Goal: Information Seeking & Learning: Understand process/instructions

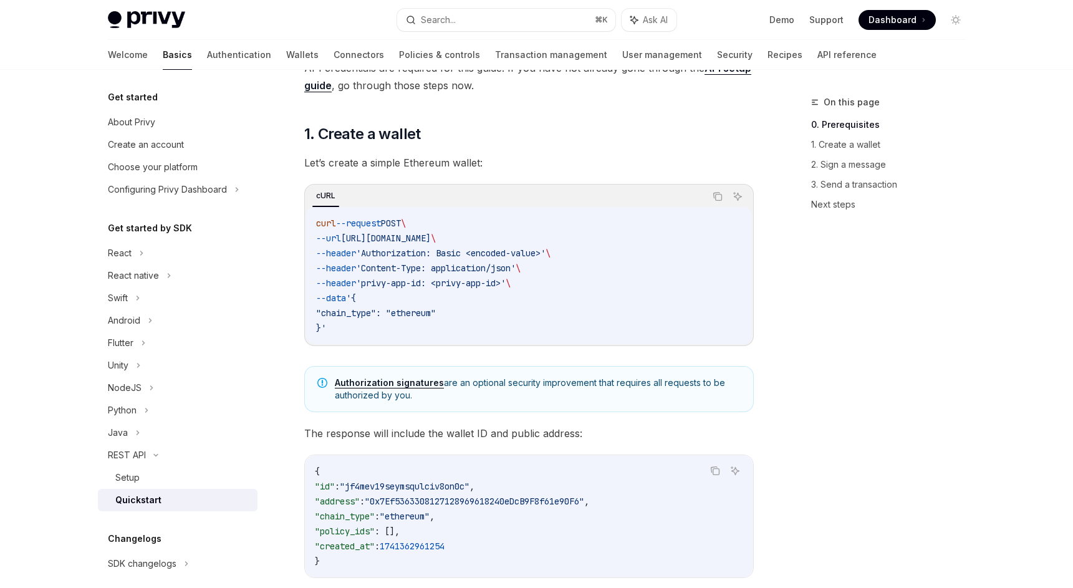
scroll to position [155, 0]
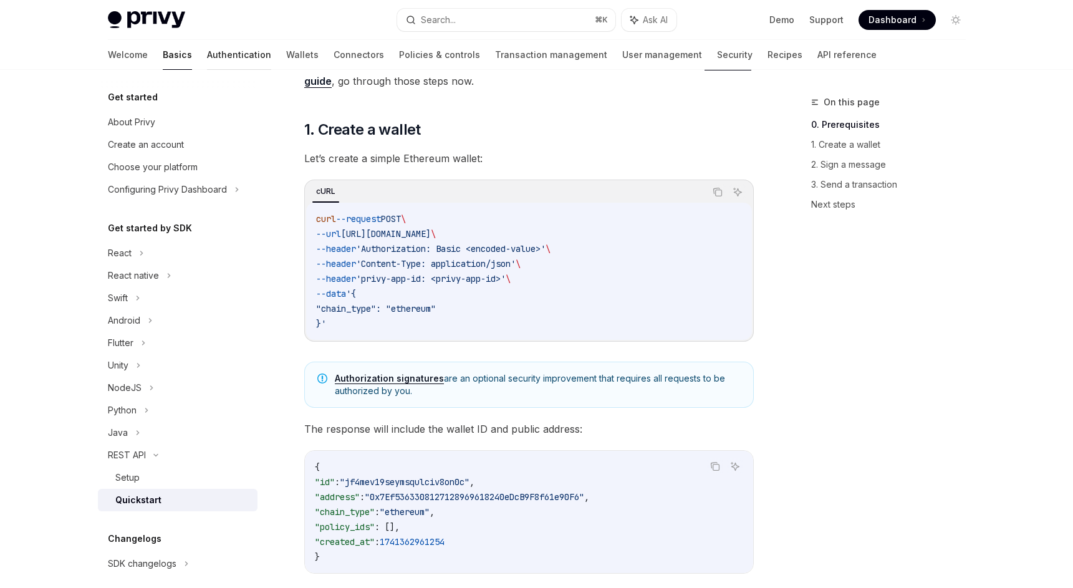
click at [207, 51] on link "Authentication" at bounding box center [239, 55] width 64 height 30
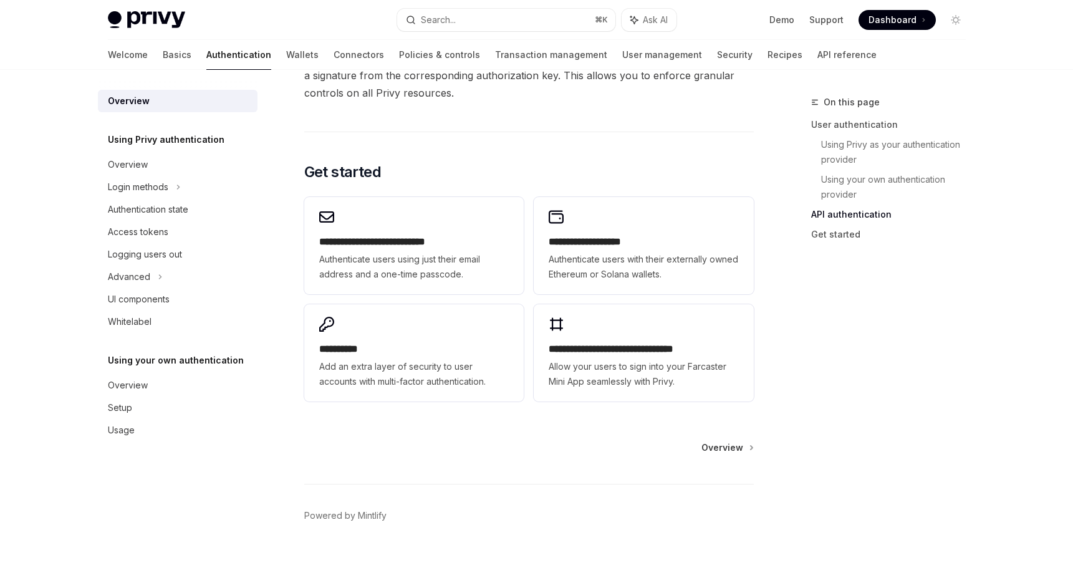
scroll to position [974, 0]
click at [733, 448] on span "Overview" at bounding box center [723, 447] width 42 height 12
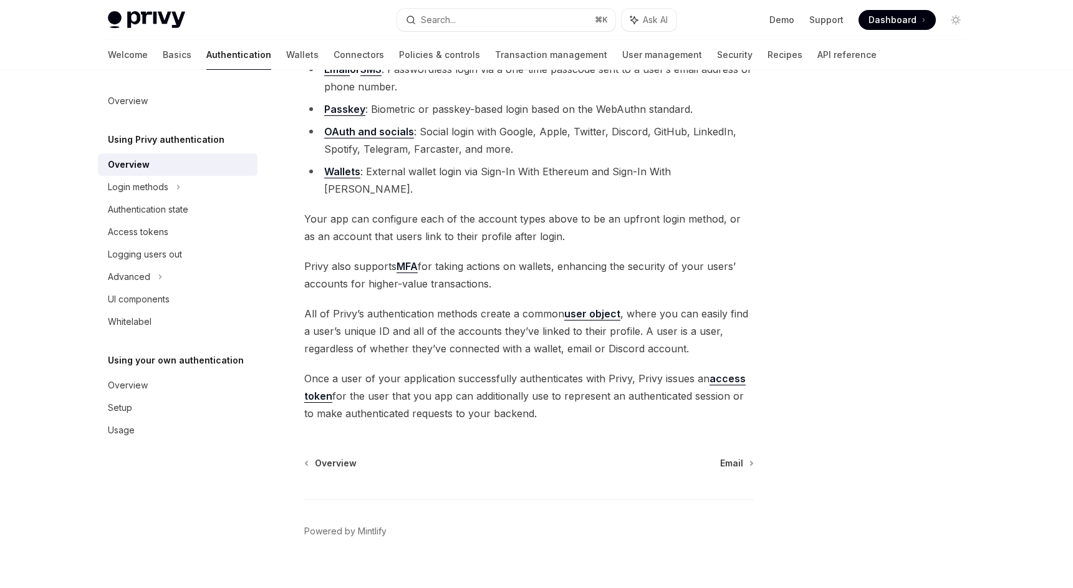
scroll to position [151, 0]
click at [739, 455] on span "Email" at bounding box center [731, 461] width 23 height 12
type textarea "*"
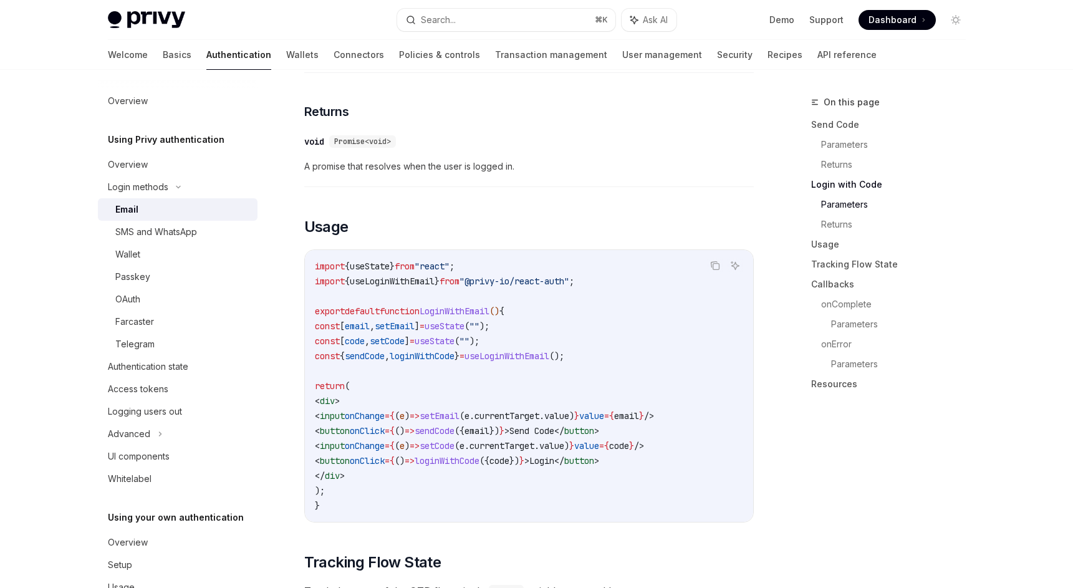
scroll to position [925, 0]
